Goal: Task Accomplishment & Management: Use online tool/utility

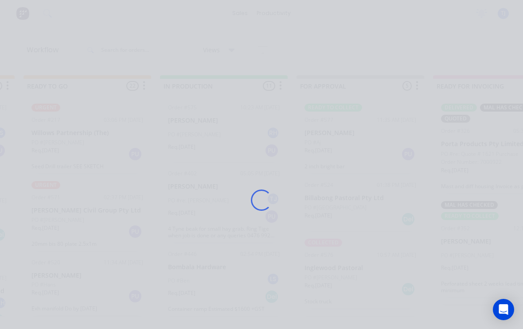
scroll to position [277, 0]
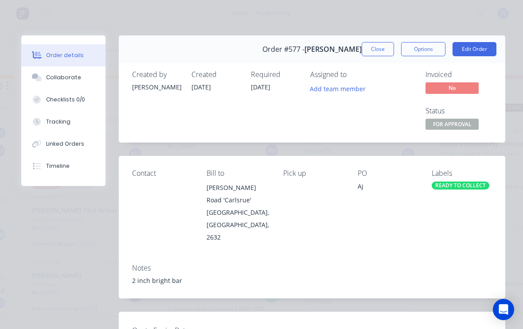
click at [471, 183] on div "READY TO COLLECT" at bounding box center [461, 186] width 58 height 8
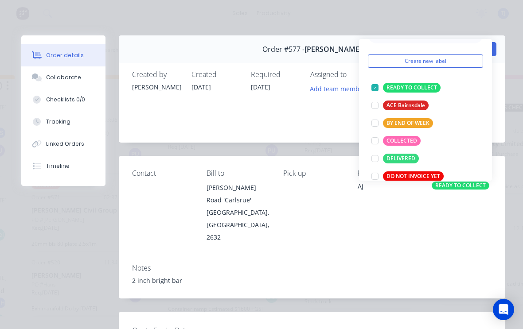
scroll to position [23, 0]
click at [379, 136] on div at bounding box center [375, 141] width 18 height 18
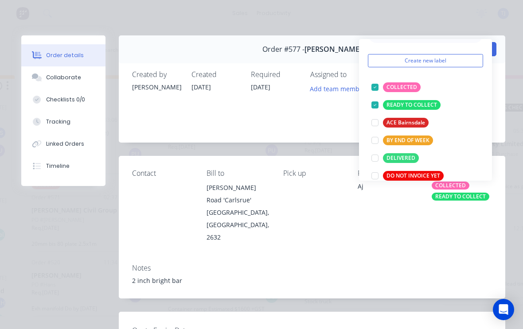
click at [375, 105] on div at bounding box center [375, 105] width 18 height 18
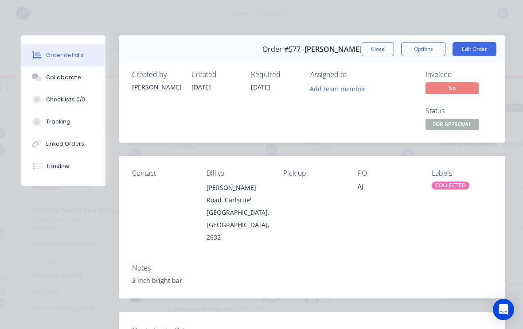
click at [465, 234] on div "Contact Bill to [PERSON_NAME] Road 'Carlsrue' [GEOGRAPHIC_DATA], [GEOGRAPHIC_DA…" at bounding box center [312, 206] width 386 height 101
click at [367, 54] on button "Close" at bounding box center [378, 49] width 32 height 14
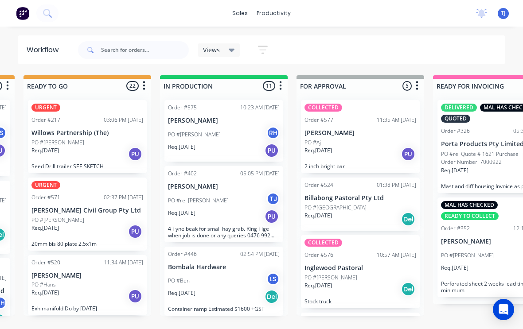
click at [237, 195] on div "PO #re: [PERSON_NAME] TJ" at bounding box center [224, 200] width 112 height 17
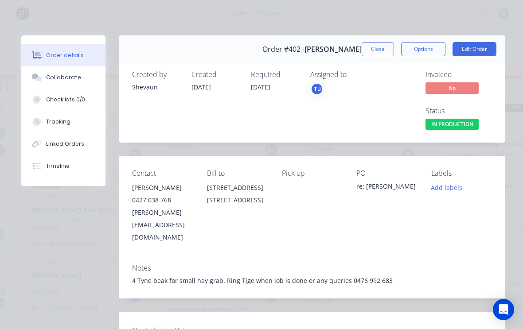
click at [480, 45] on button "Edit Order" at bounding box center [474, 49] width 44 height 14
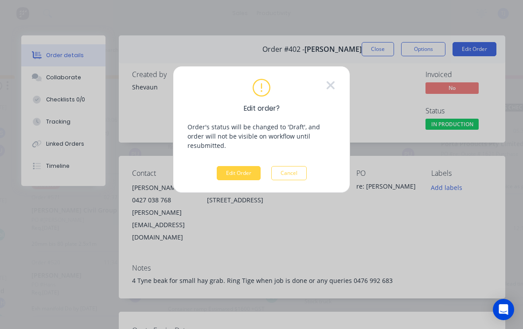
click at [246, 166] on button "Edit Order" at bounding box center [239, 173] width 44 height 14
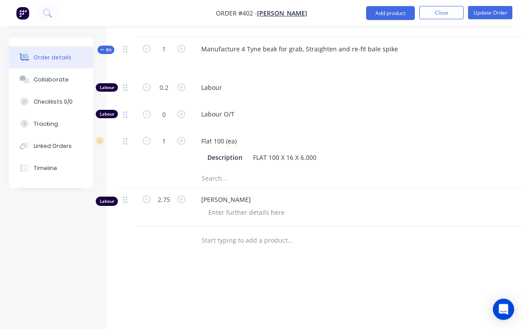
scroll to position [393, 0]
click at [166, 193] on input "2.75" at bounding box center [163, 199] width 23 height 13
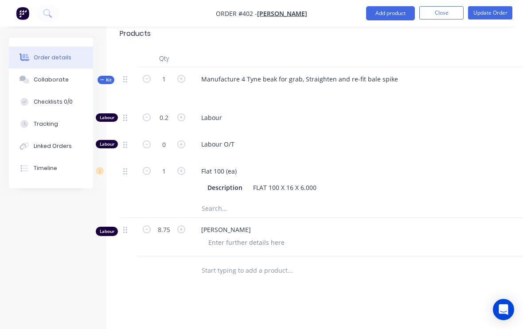
scroll to position [362, 0]
type input "8.75"
click at [491, 9] on button "Update Order" at bounding box center [490, 12] width 44 height 13
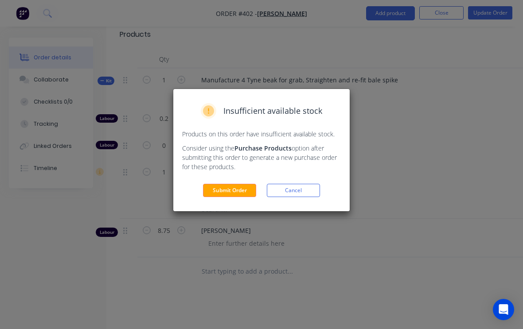
click at [233, 190] on button "Submit Order" at bounding box center [229, 190] width 53 height 13
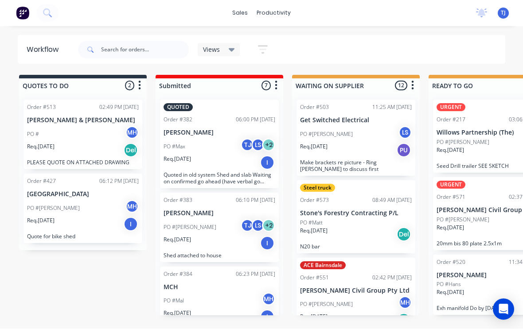
scroll to position [0, 0]
